Goal: Find specific page/section: Find specific page/section

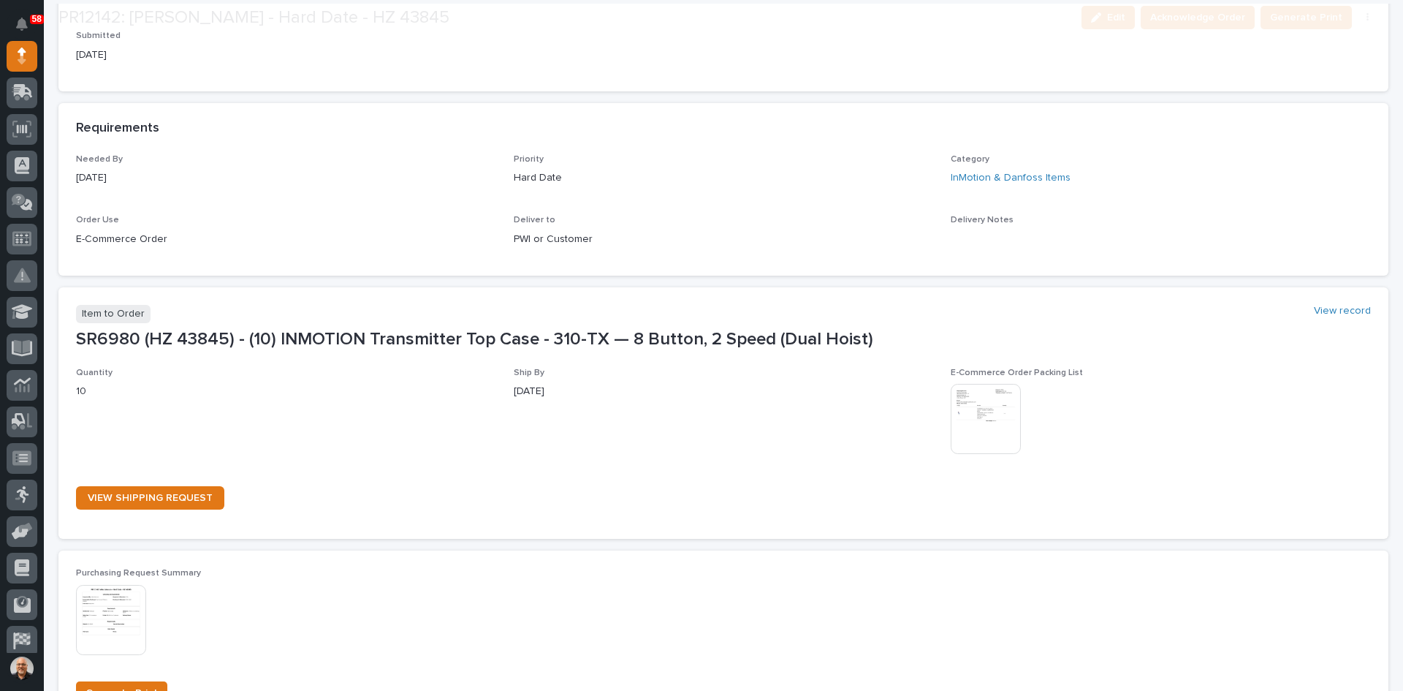
scroll to position [585, 0]
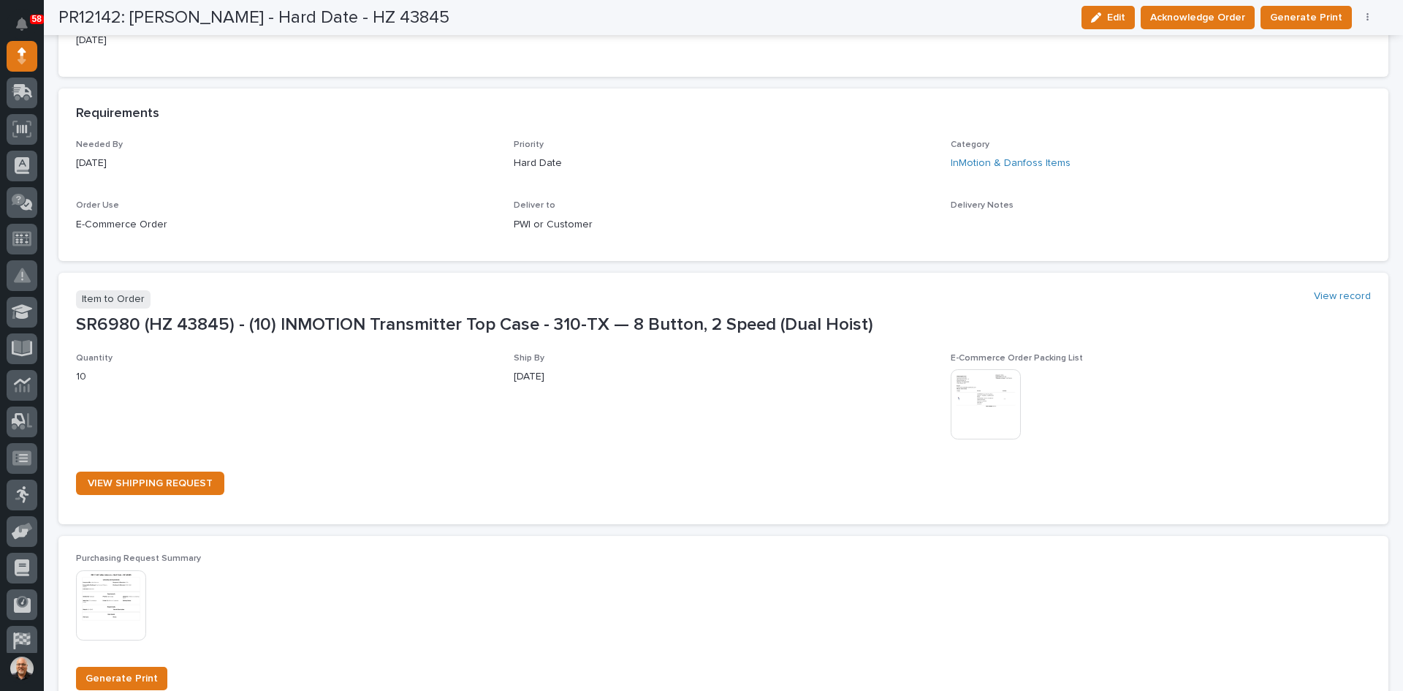
click at [973, 408] on img at bounding box center [986, 404] width 70 height 70
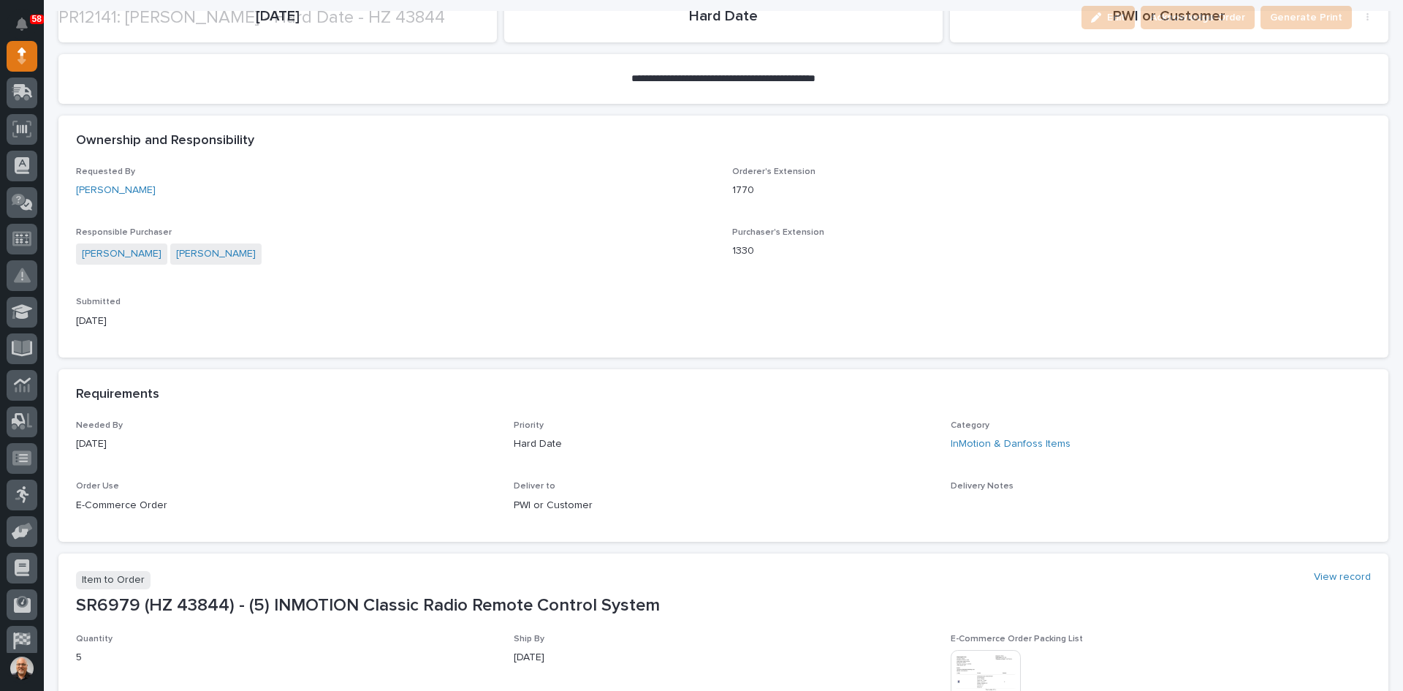
scroll to position [438, 0]
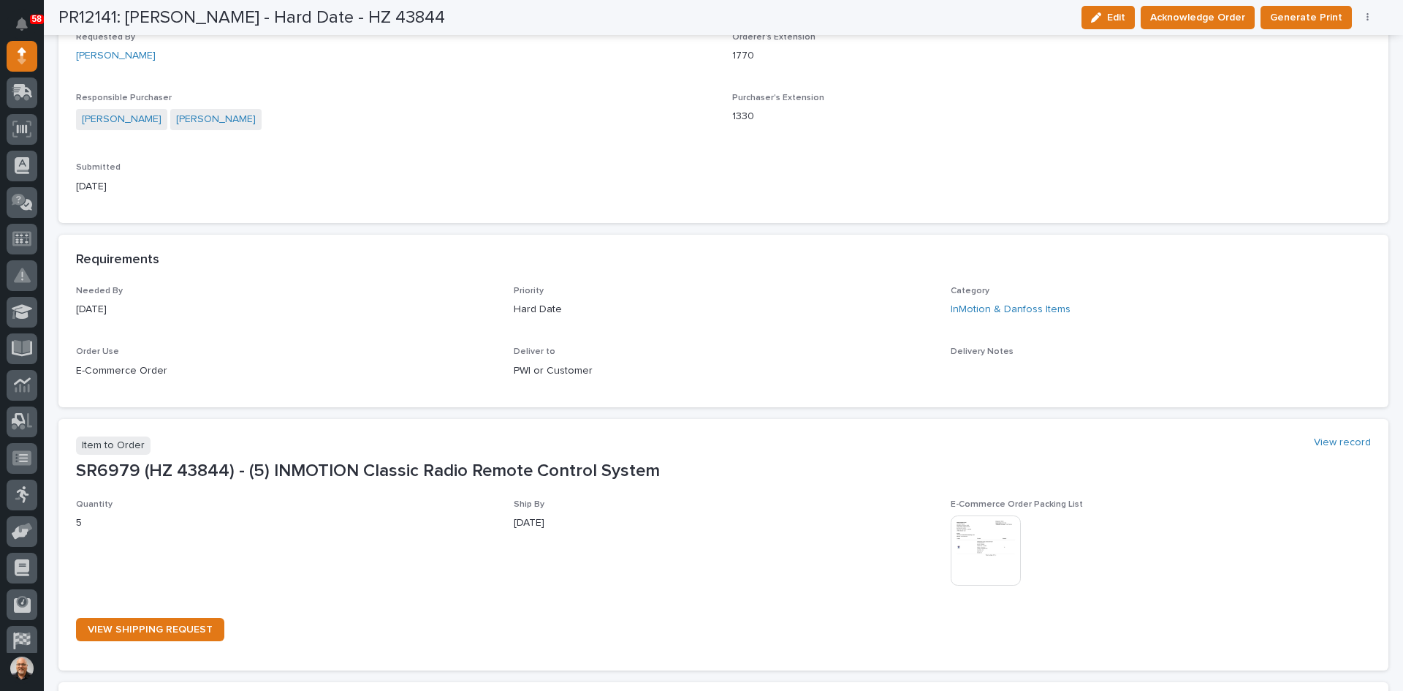
click at [983, 538] on img at bounding box center [986, 550] width 70 height 70
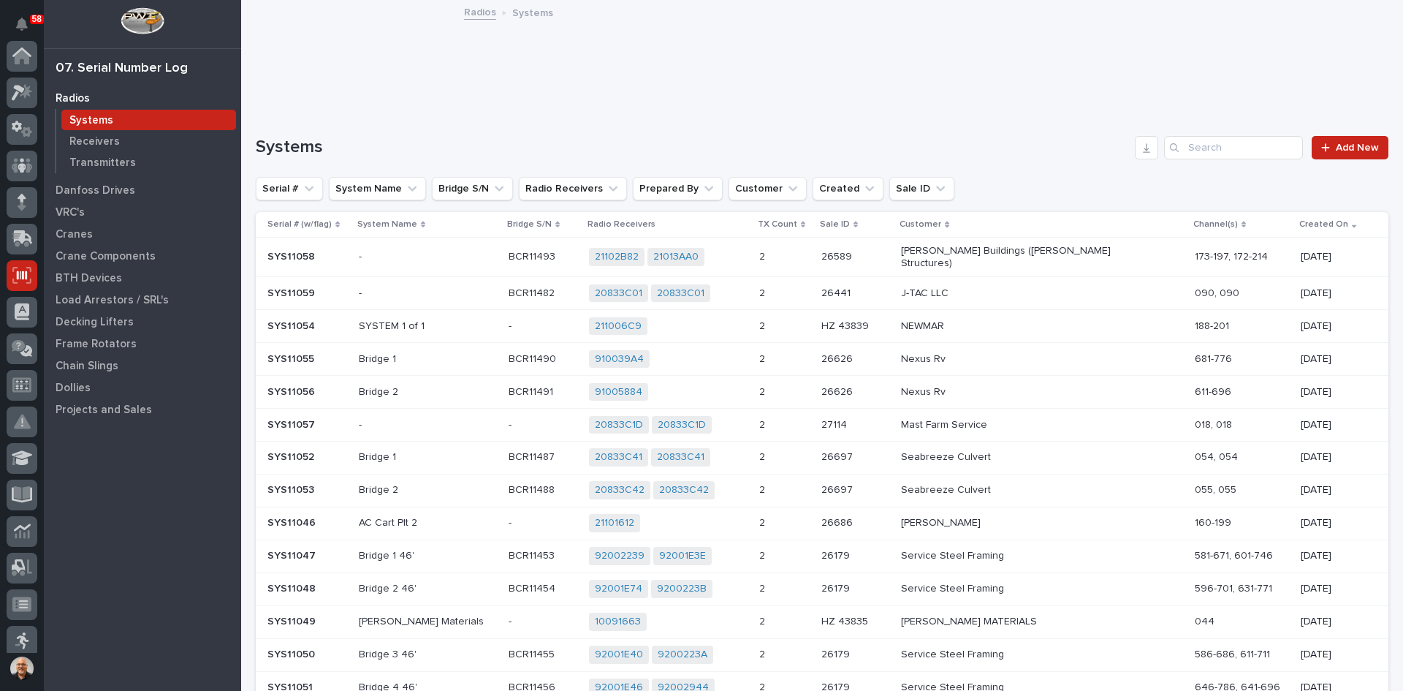
scroll to position [219, 0]
click at [1207, 151] on input "Search" at bounding box center [1233, 147] width 139 height 23
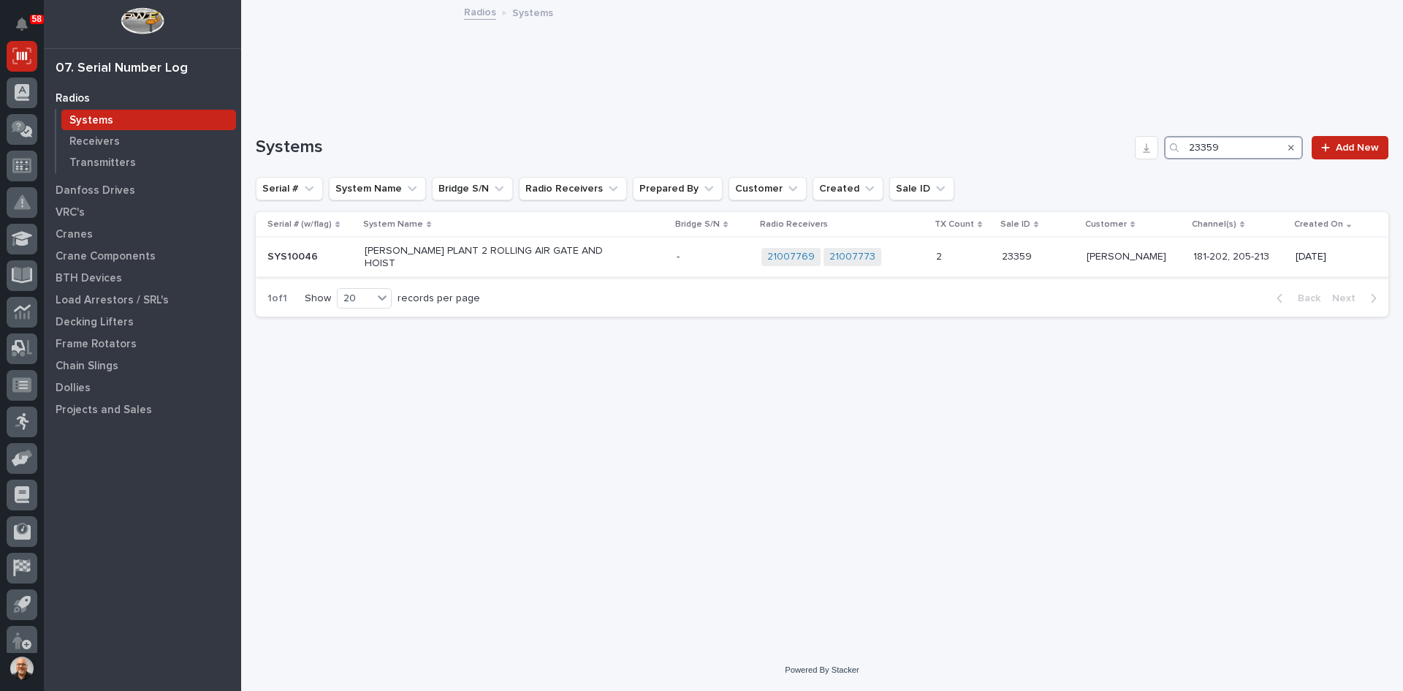
type input "23359"
click at [724, 252] on p at bounding box center [713, 257] width 73 height 12
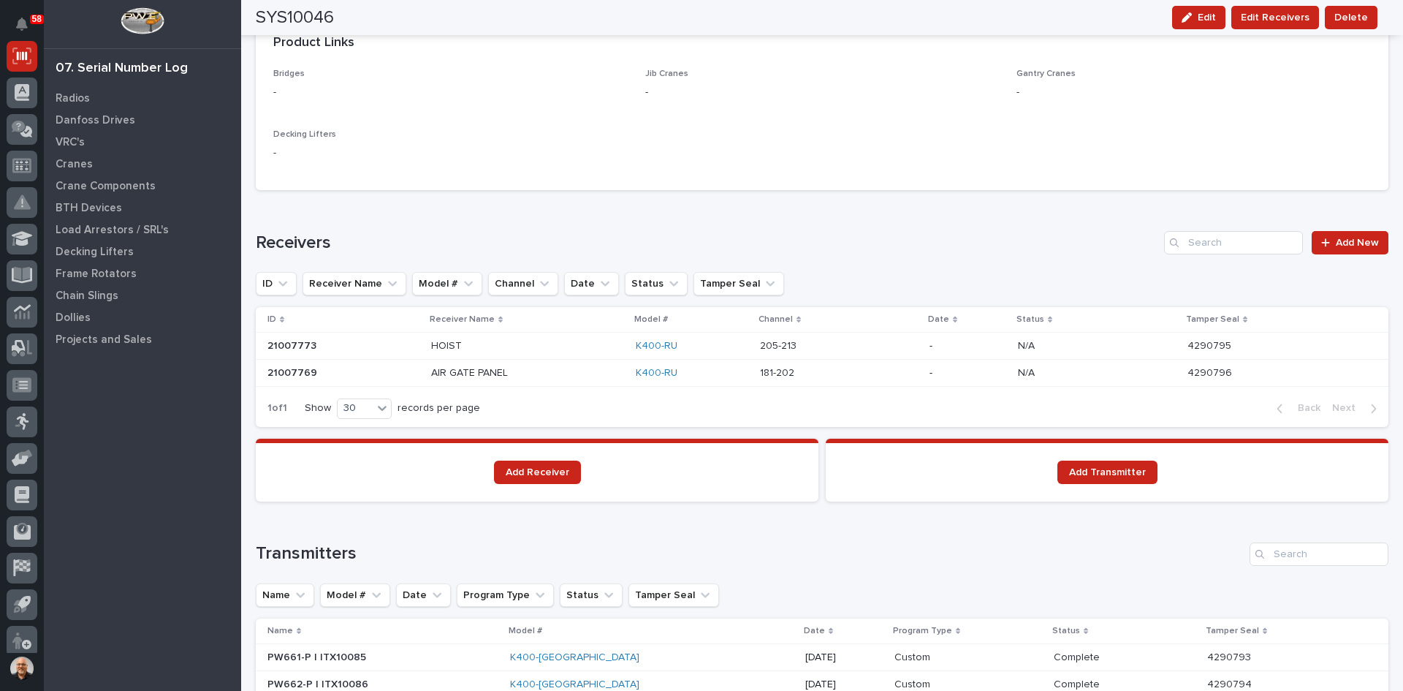
scroll to position [973, 0]
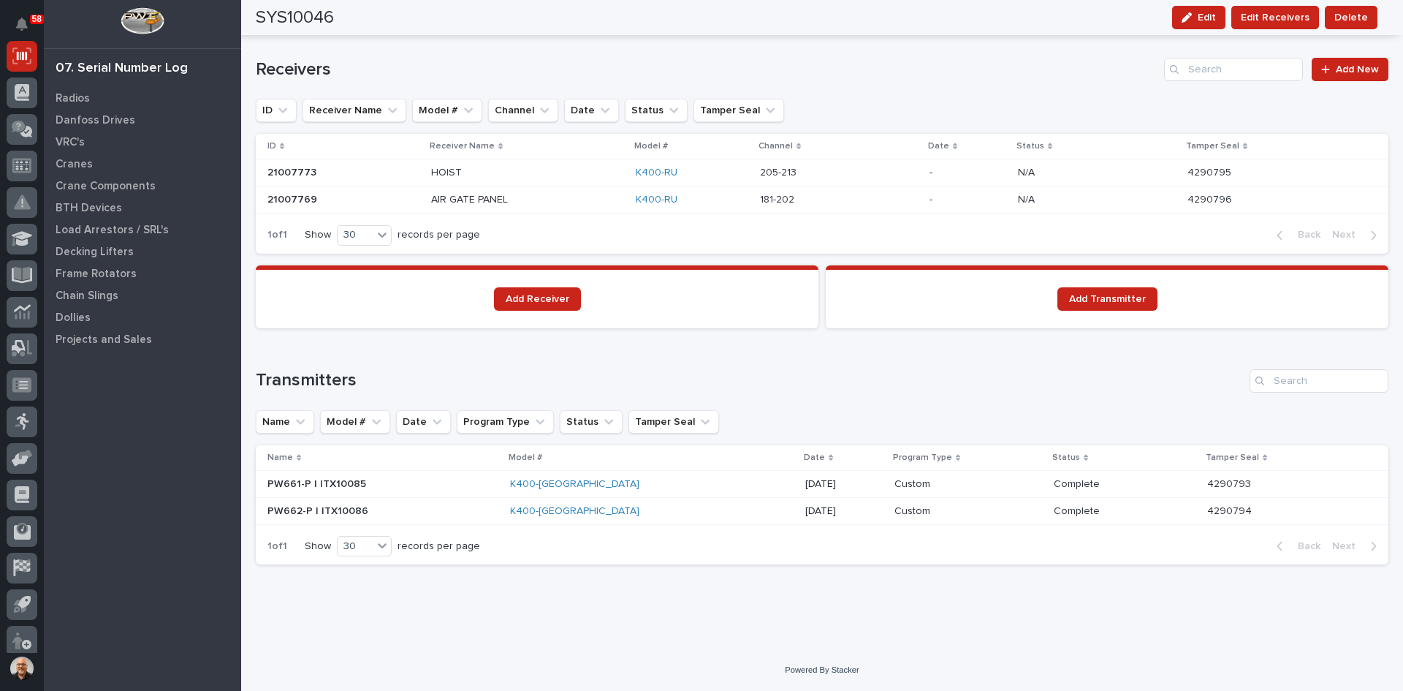
click at [498, 483] on p at bounding box center [382, 484] width 231 height 12
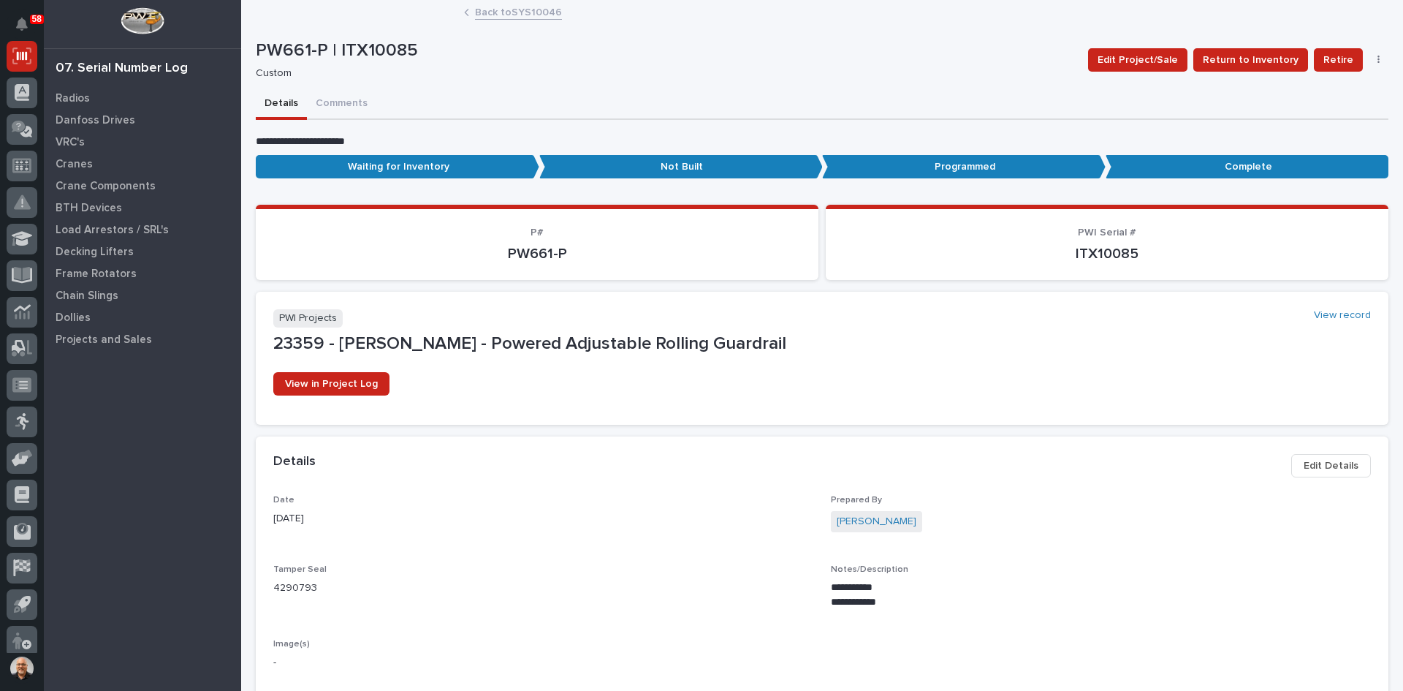
click at [505, 12] on link "Back to SYS10046" at bounding box center [518, 11] width 87 height 17
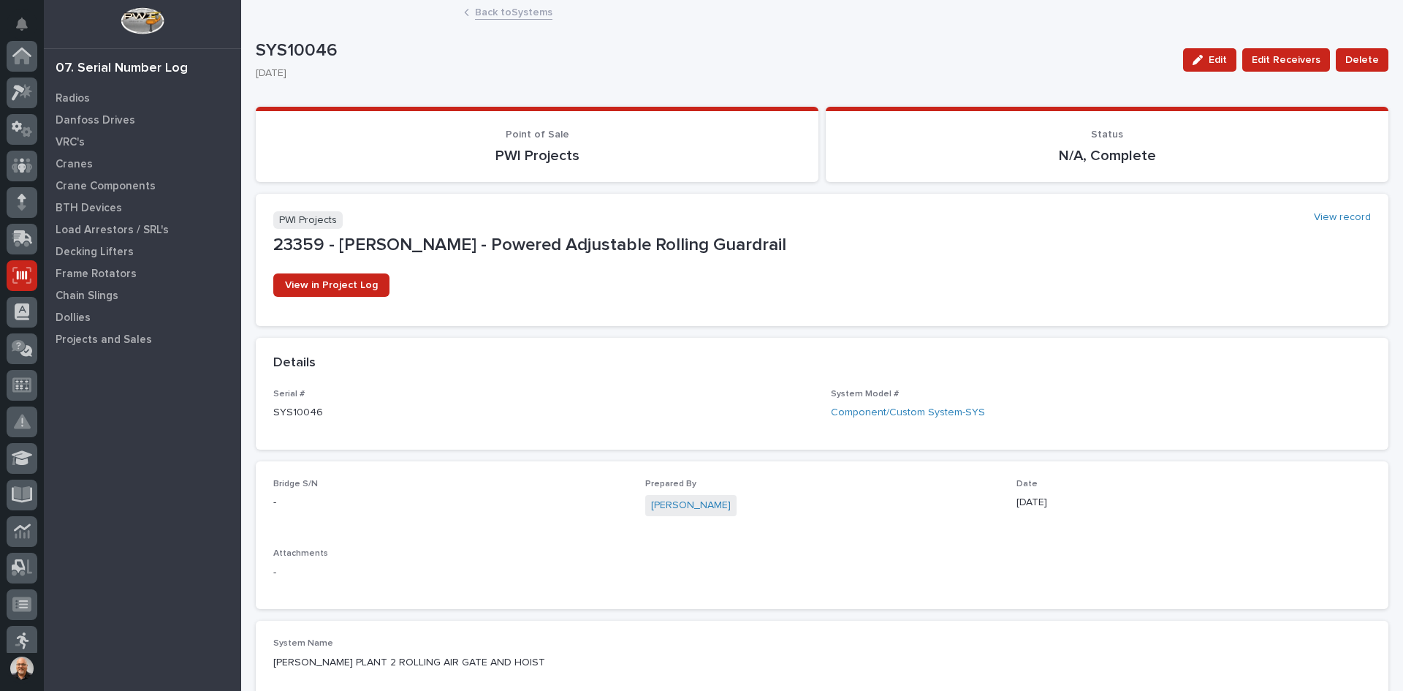
scroll to position [219, 0]
